Goal: Information Seeking & Learning: Understand process/instructions

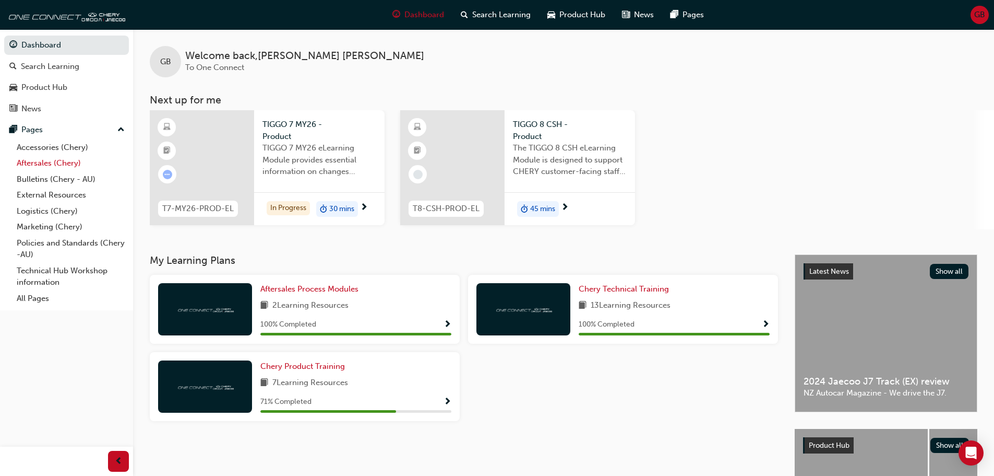
click at [59, 161] on link "Aftersales (Chery)" at bounding box center [71, 163] width 116 height 16
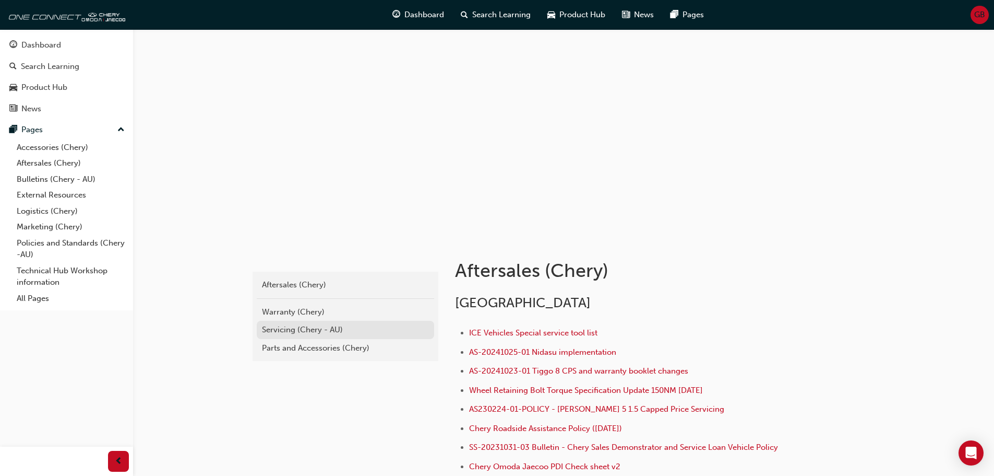
click at [375, 324] on div "Servicing (Chery - AU)" at bounding box center [345, 330] width 167 height 12
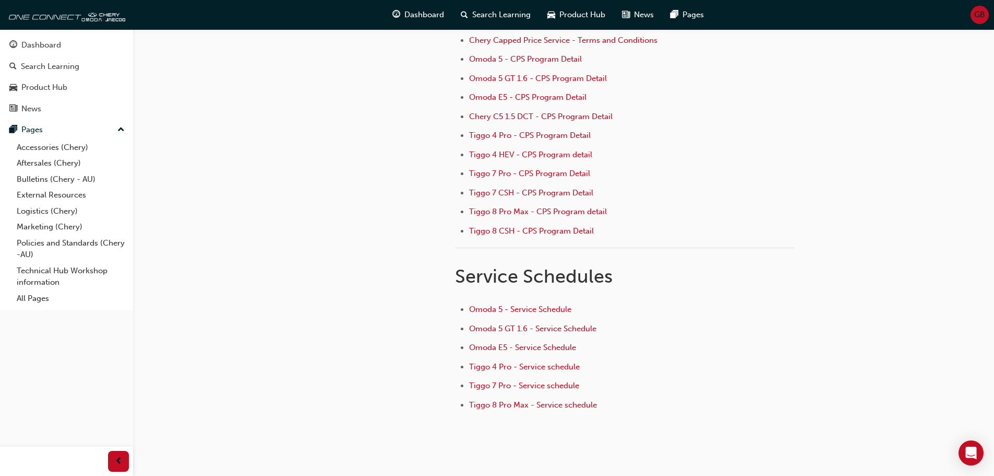
scroll to position [157, 0]
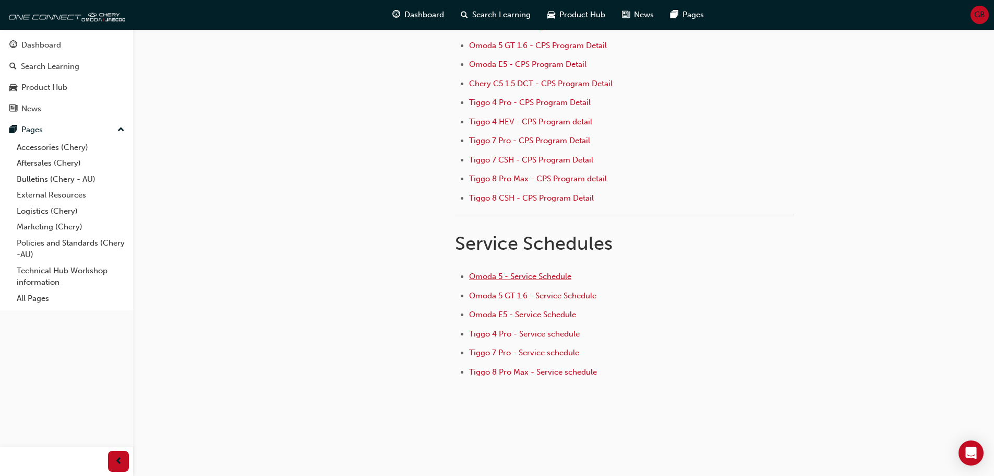
click at [553, 278] on span "Omoda 5 - Service Schedule" at bounding box center [520, 275] width 102 height 9
